Goal: Information Seeking & Learning: Learn about a topic

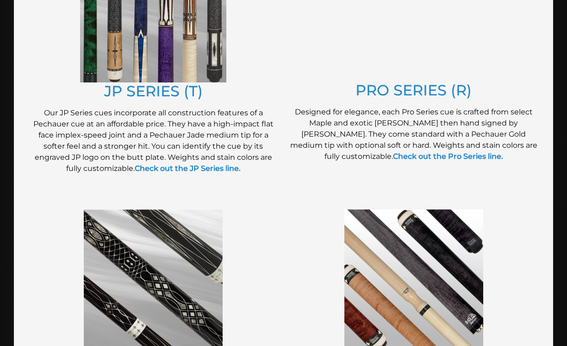
scroll to position [562, 0]
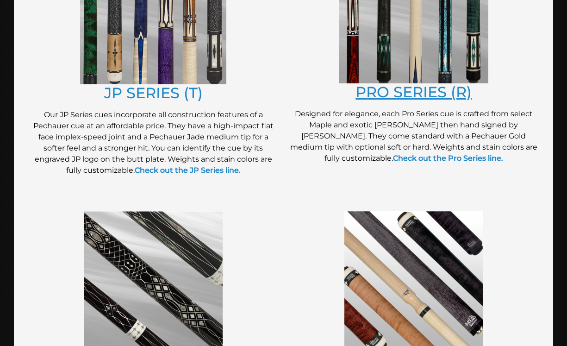
click at [418, 94] on link "PRO SERIES (R)" at bounding box center [414, 92] width 116 height 18
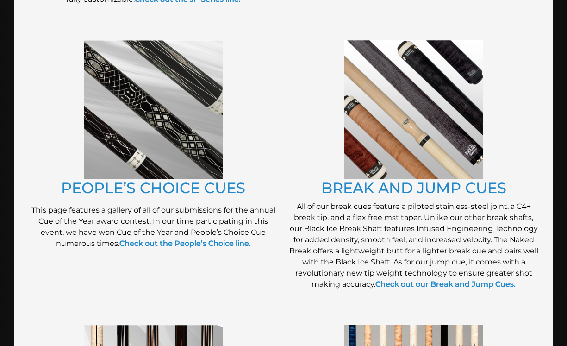
scroll to position [733, 0]
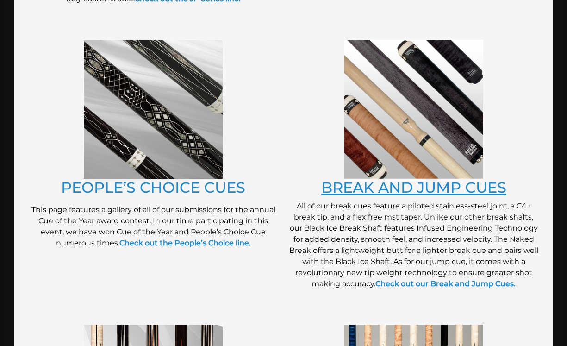
click at [381, 194] on link "BREAK AND JUMP CUES" at bounding box center [413, 187] width 185 height 18
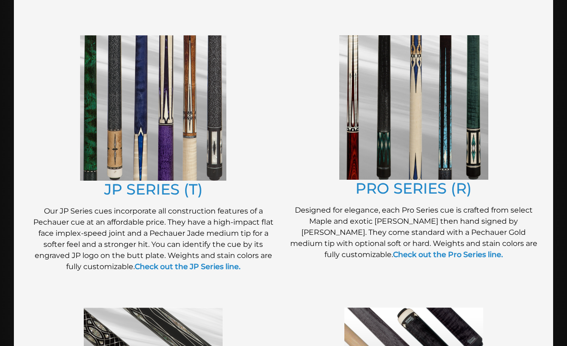
scroll to position [463, 0]
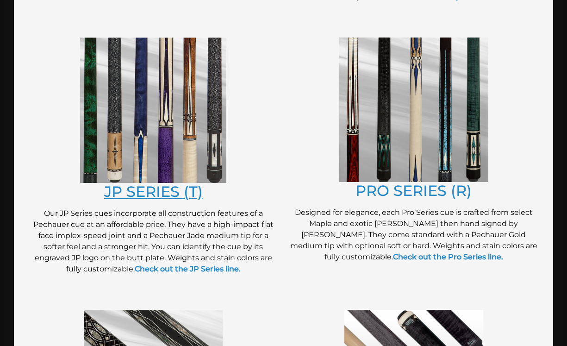
click at [143, 199] on link "JP SERIES (T)" at bounding box center [153, 191] width 99 height 18
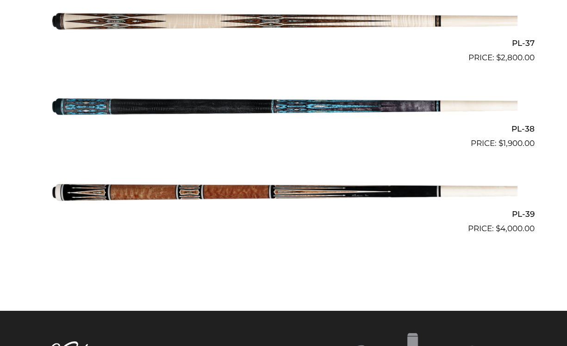
scroll to position [2617, 0]
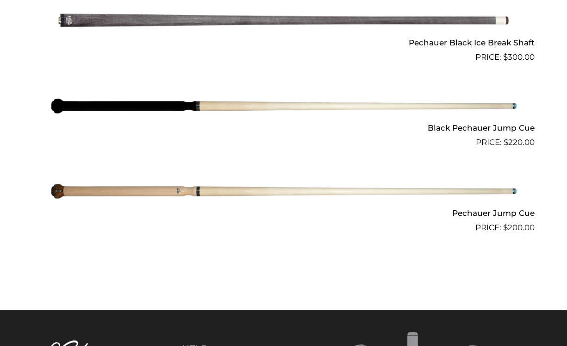
scroll to position [791, 0]
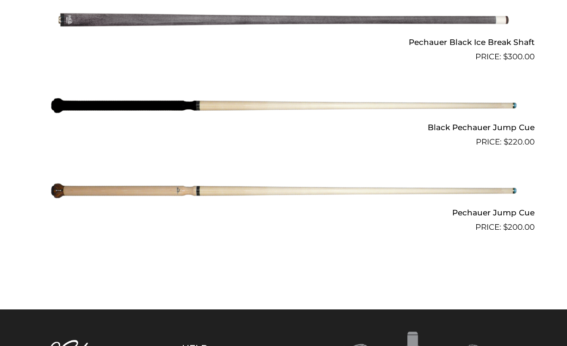
click at [460, 129] on h2 "Black Pechauer Jump Cue" at bounding box center [284, 127] width 502 height 17
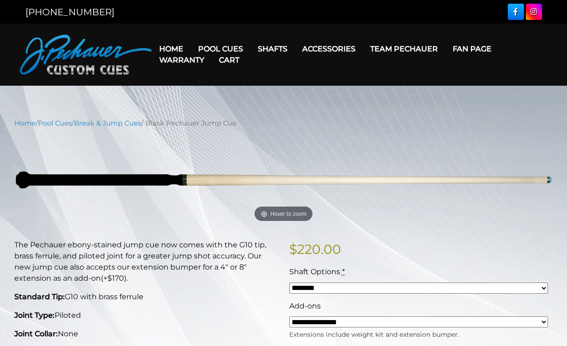
click at [459, 125] on nav "Home / Pool Cues / Break & Jump Cues / Black Pechauer Jump Cue" at bounding box center [283, 123] width 538 height 10
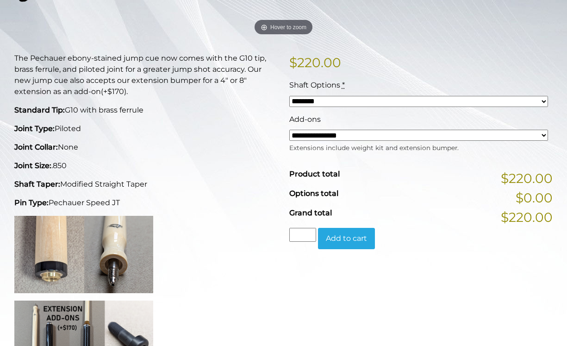
scroll to position [180, 0]
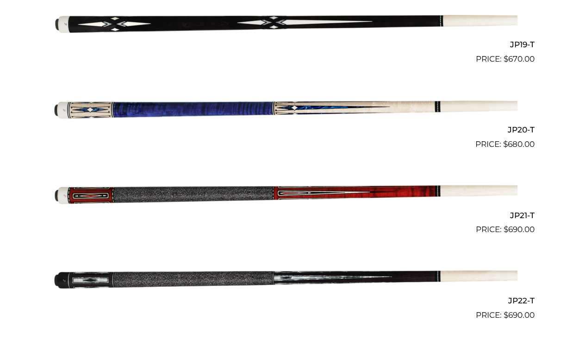
scroll to position [1845, 0]
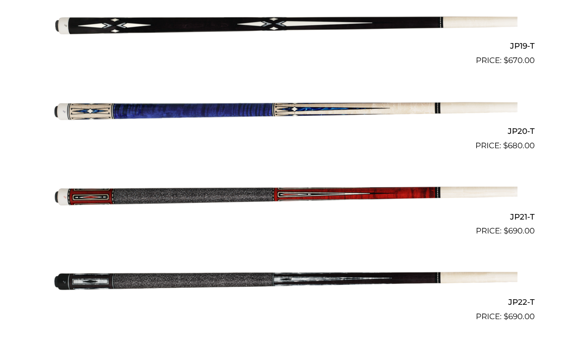
click at [507, 141] on bdi "$ 680.00" at bounding box center [518, 145] width 31 height 9
